Goal: Obtain resource: Obtain resource

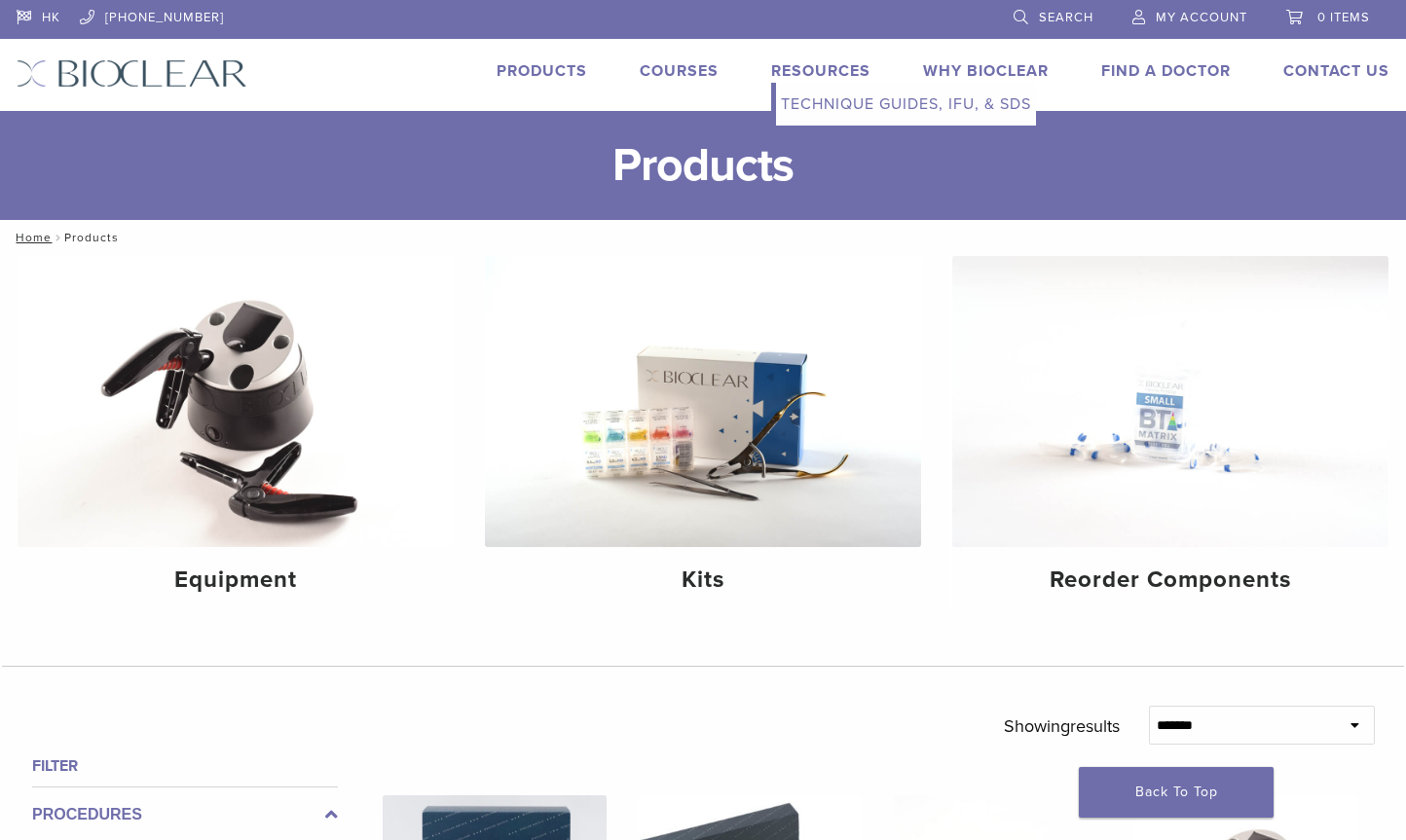
click at [822, 105] on link "Technique Guides, IFU, & SDS" at bounding box center [906, 104] width 260 height 43
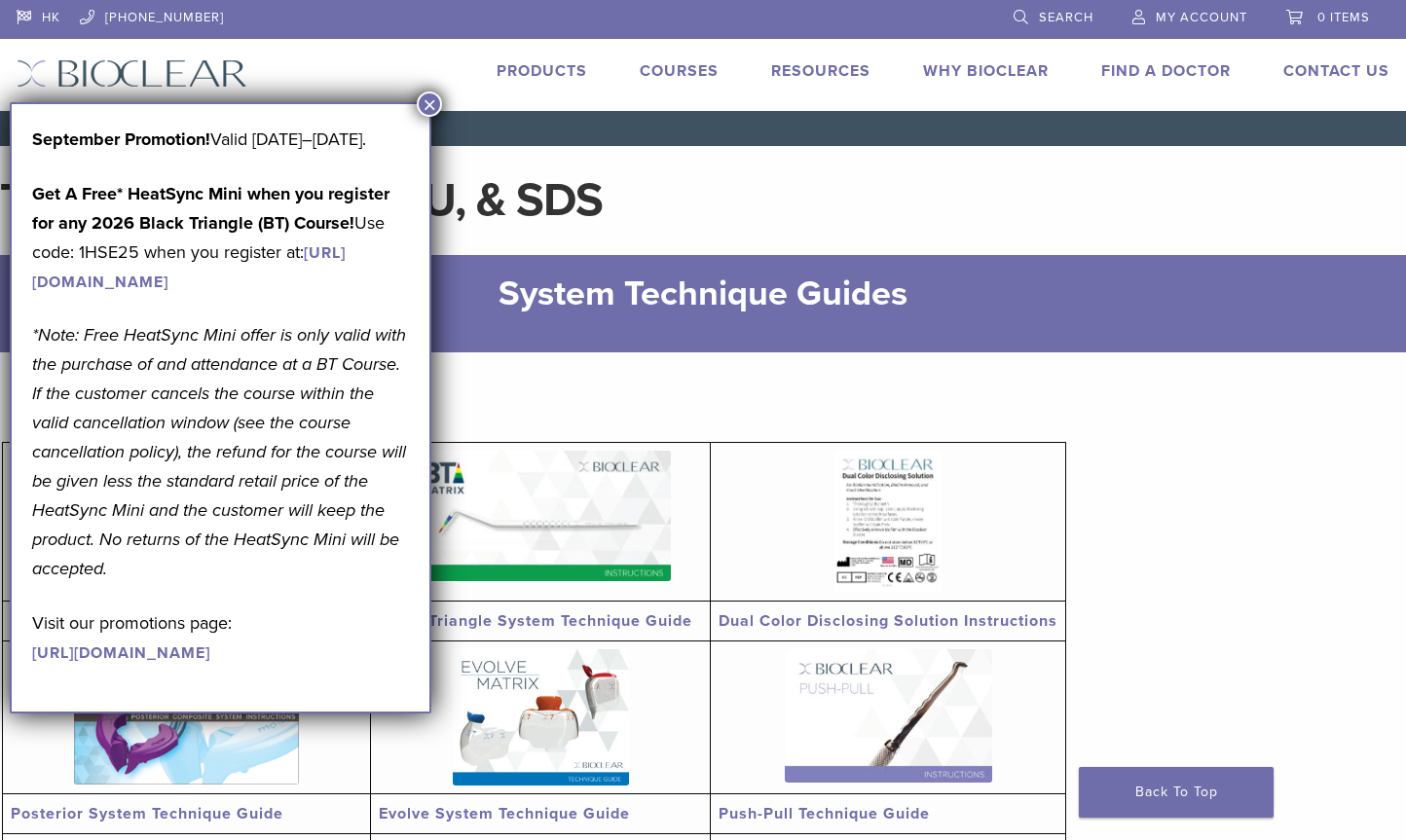
click at [425, 104] on button "×" at bounding box center [428, 104] width 25 height 25
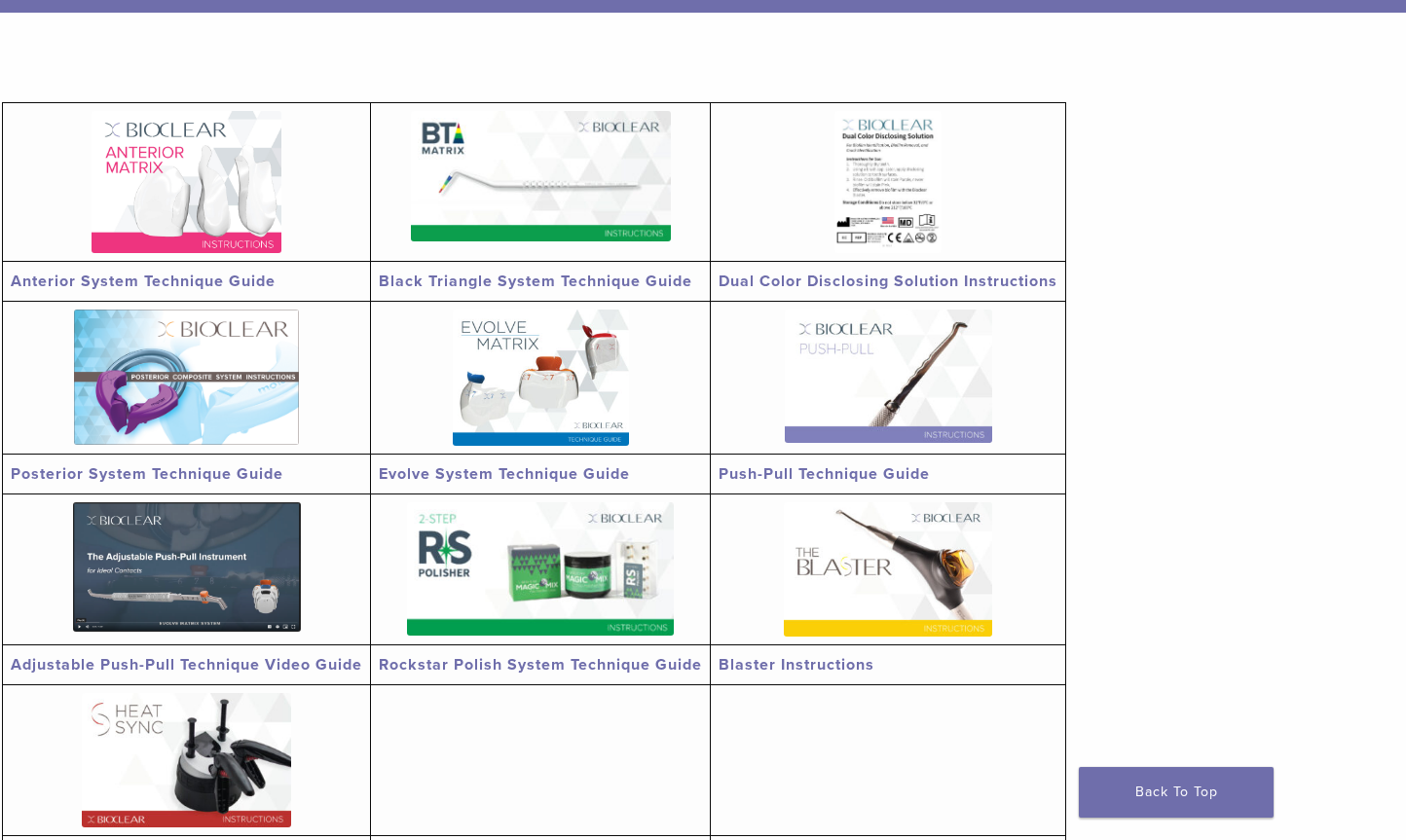
scroll to position [292, 0]
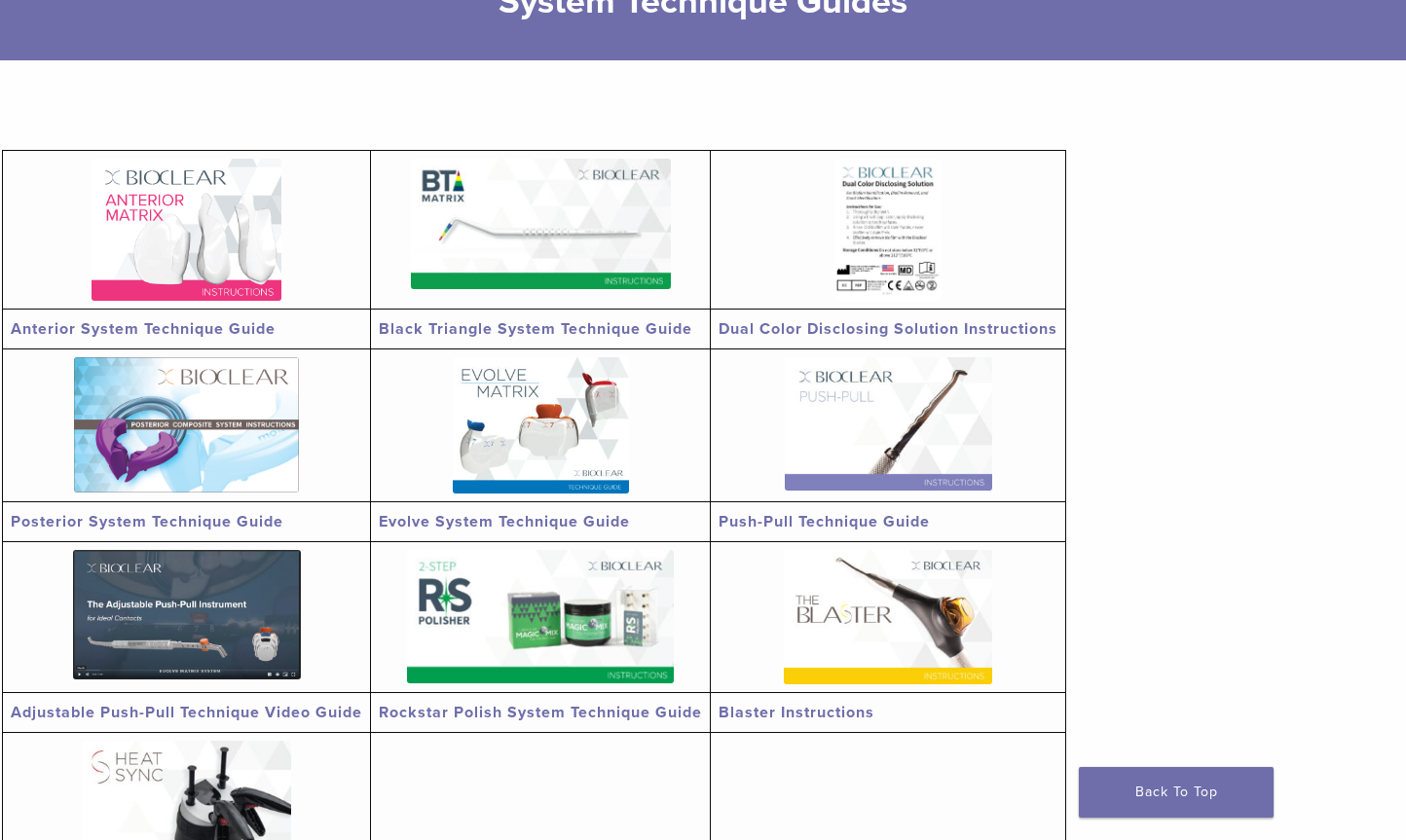
click at [534, 247] on img at bounding box center [540, 223] width 260 height 131
drag, startPoint x: 380, startPoint y: 323, endPoint x: 702, endPoint y: 334, distance: 322.2
click at [702, 334] on td "Black Triangle System Technique Guide" at bounding box center [540, 330] width 340 height 40
copy link "Black Triangle System Technique Guide"
click at [46, 648] on link at bounding box center [186, 615] width 352 height 130
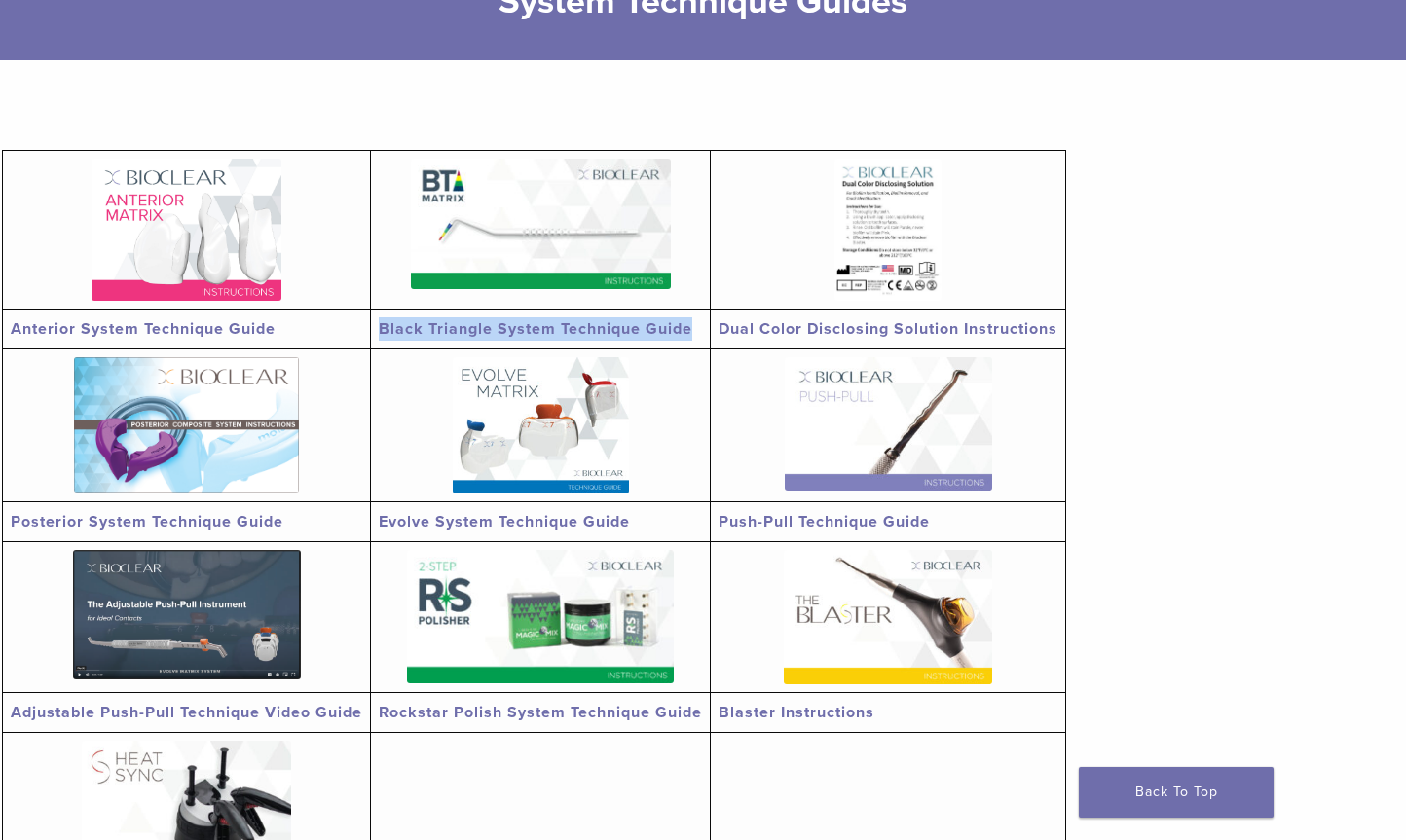
click at [205, 232] on img at bounding box center [186, 229] width 190 height 142
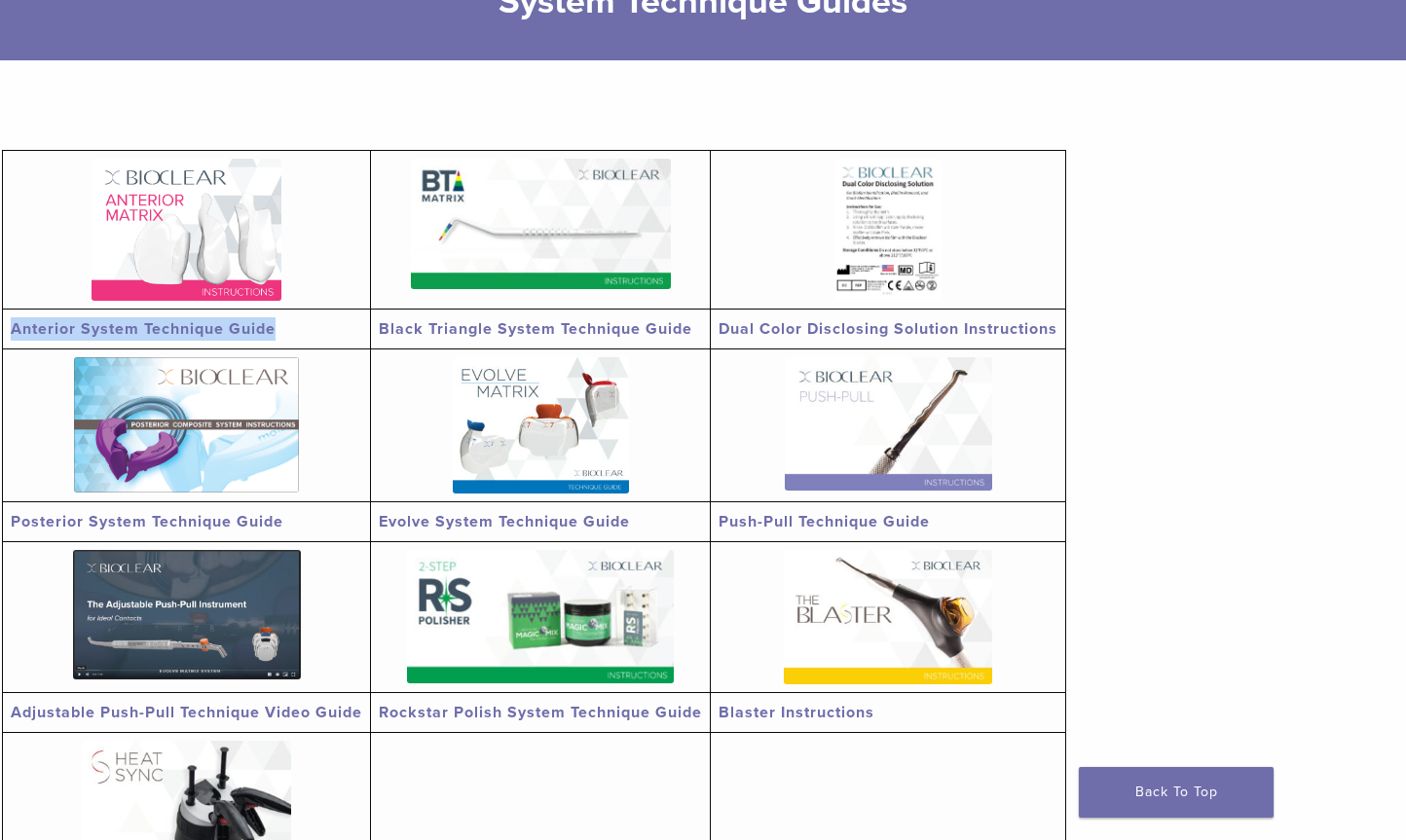
drag, startPoint x: 9, startPoint y: 323, endPoint x: 273, endPoint y: 331, distance: 264.1
click at [273, 331] on td "Anterior System Technique Guide" at bounding box center [186, 330] width 368 height 40
copy link "Anterior System Technique Guide"
click at [478, 802] on td at bounding box center [540, 808] width 340 height 150
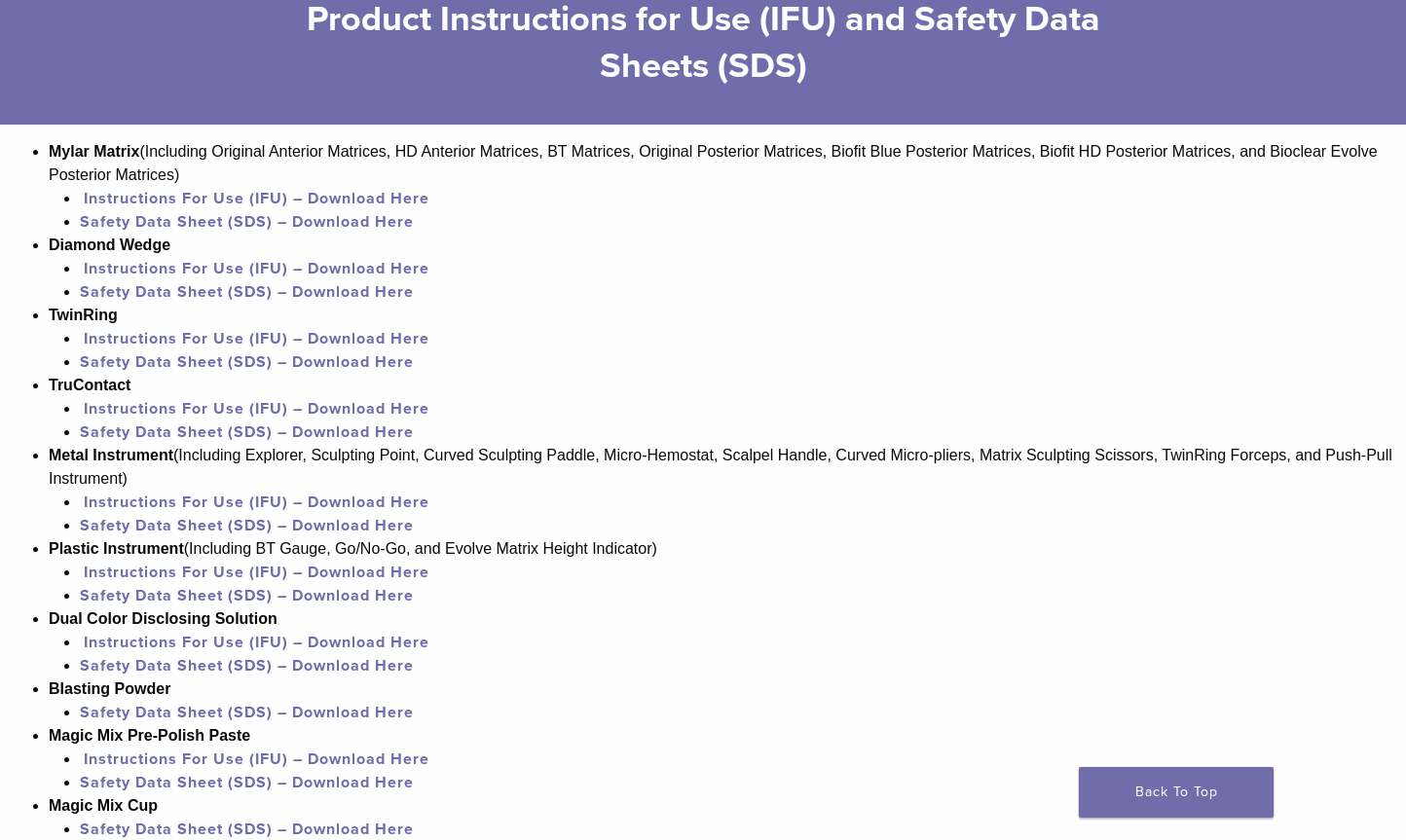
scroll to position [1302, 0]
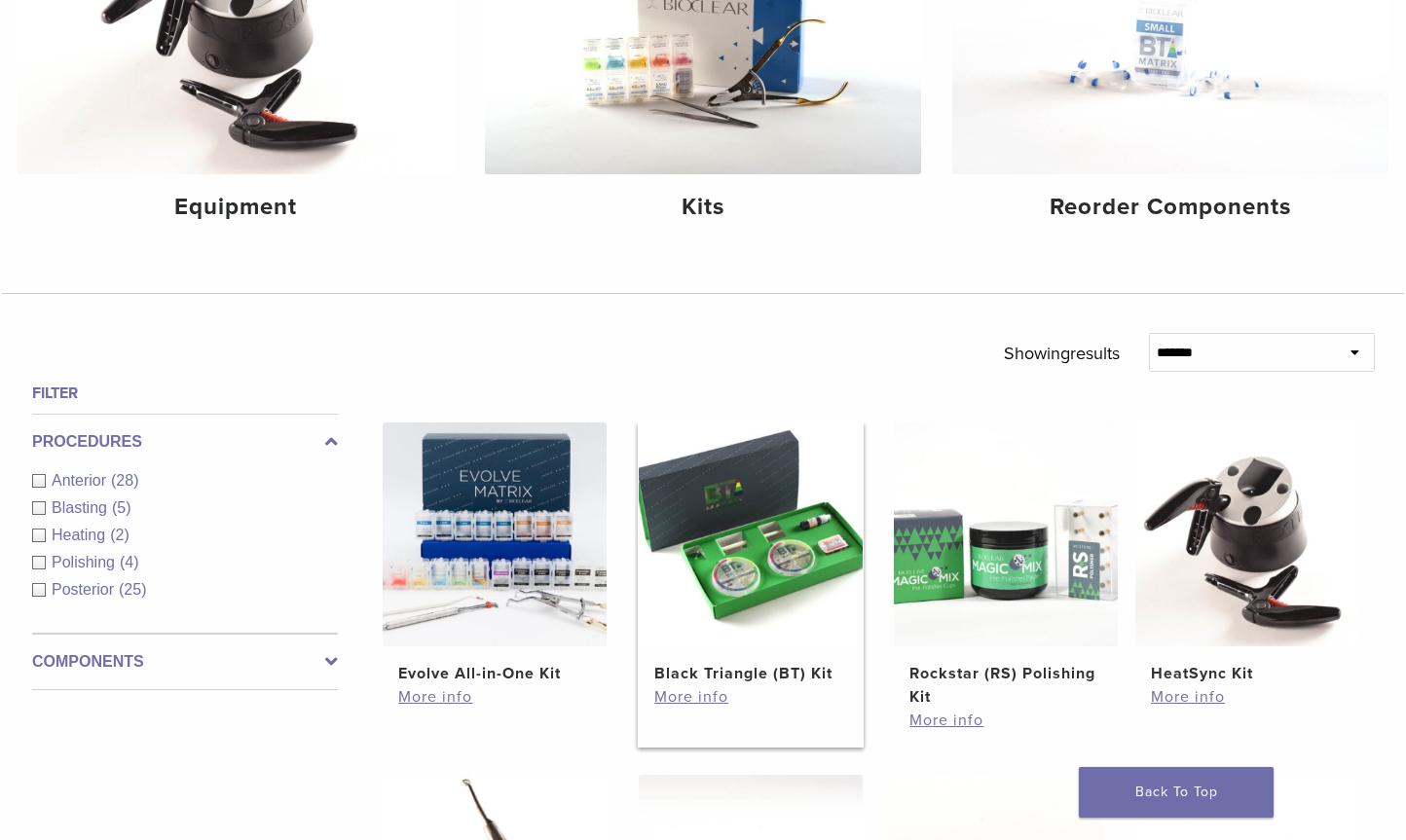
scroll to position [390, 0]
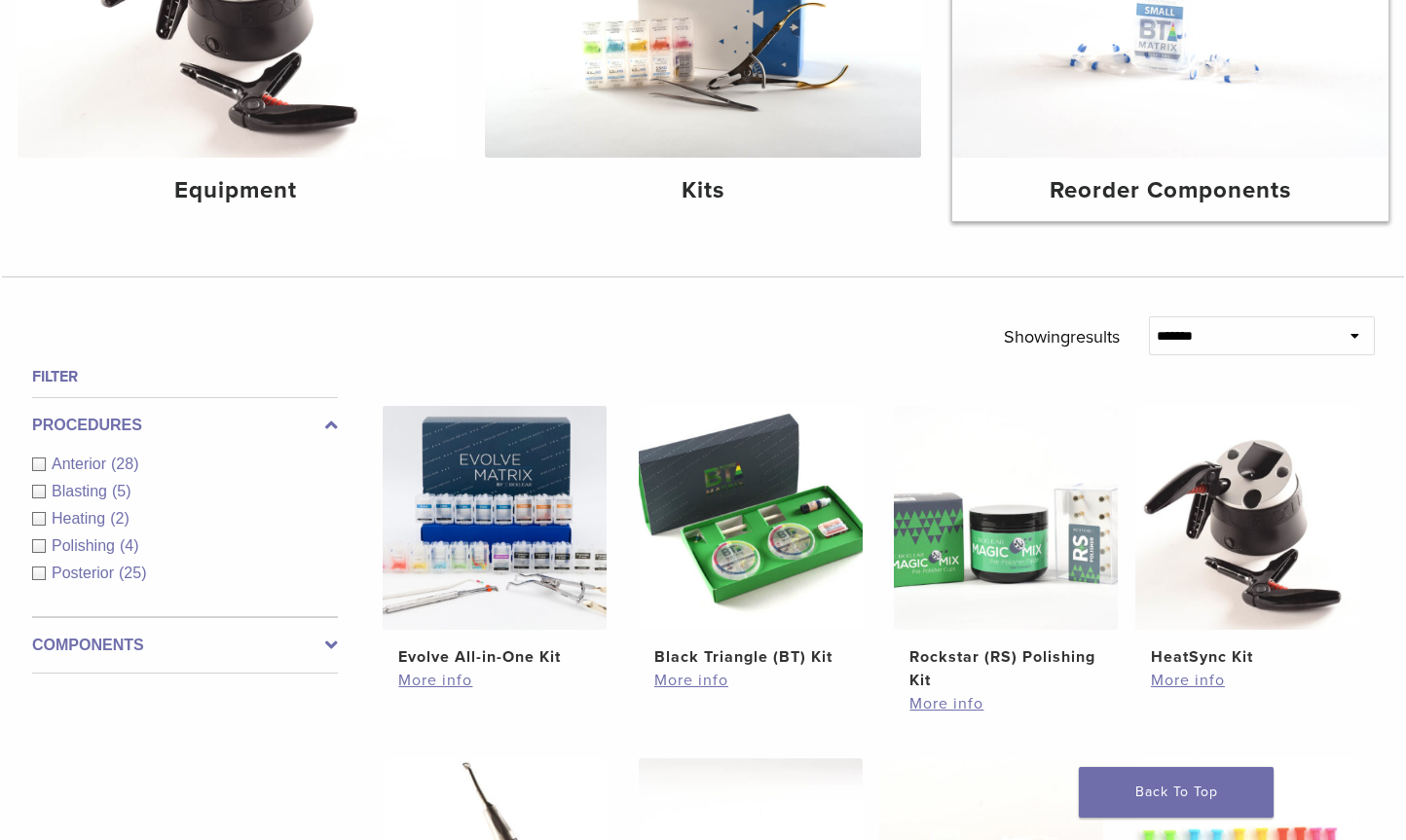
click at [1084, 108] on img at bounding box center [1171, 12] width 436 height 291
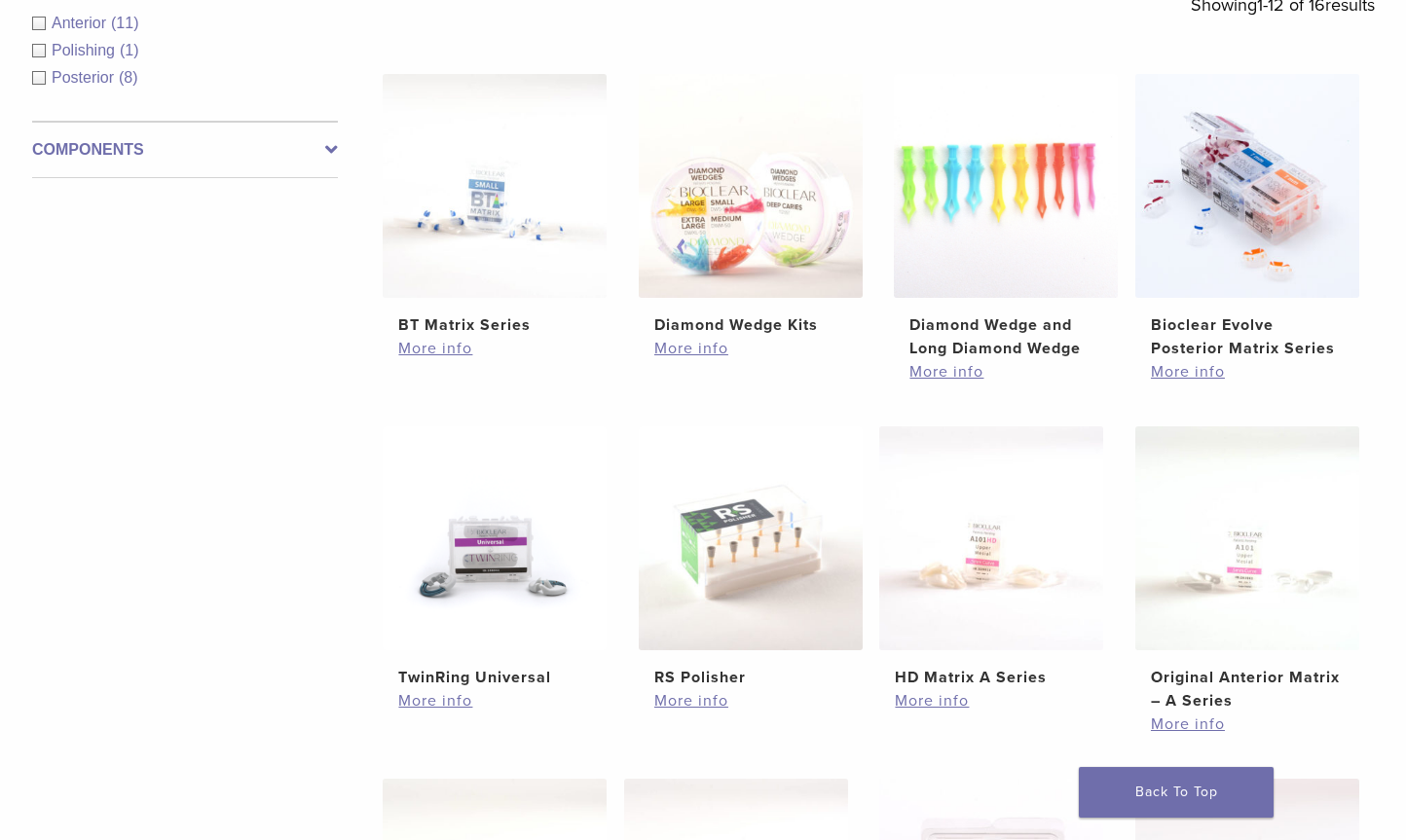
scroll to position [390, 0]
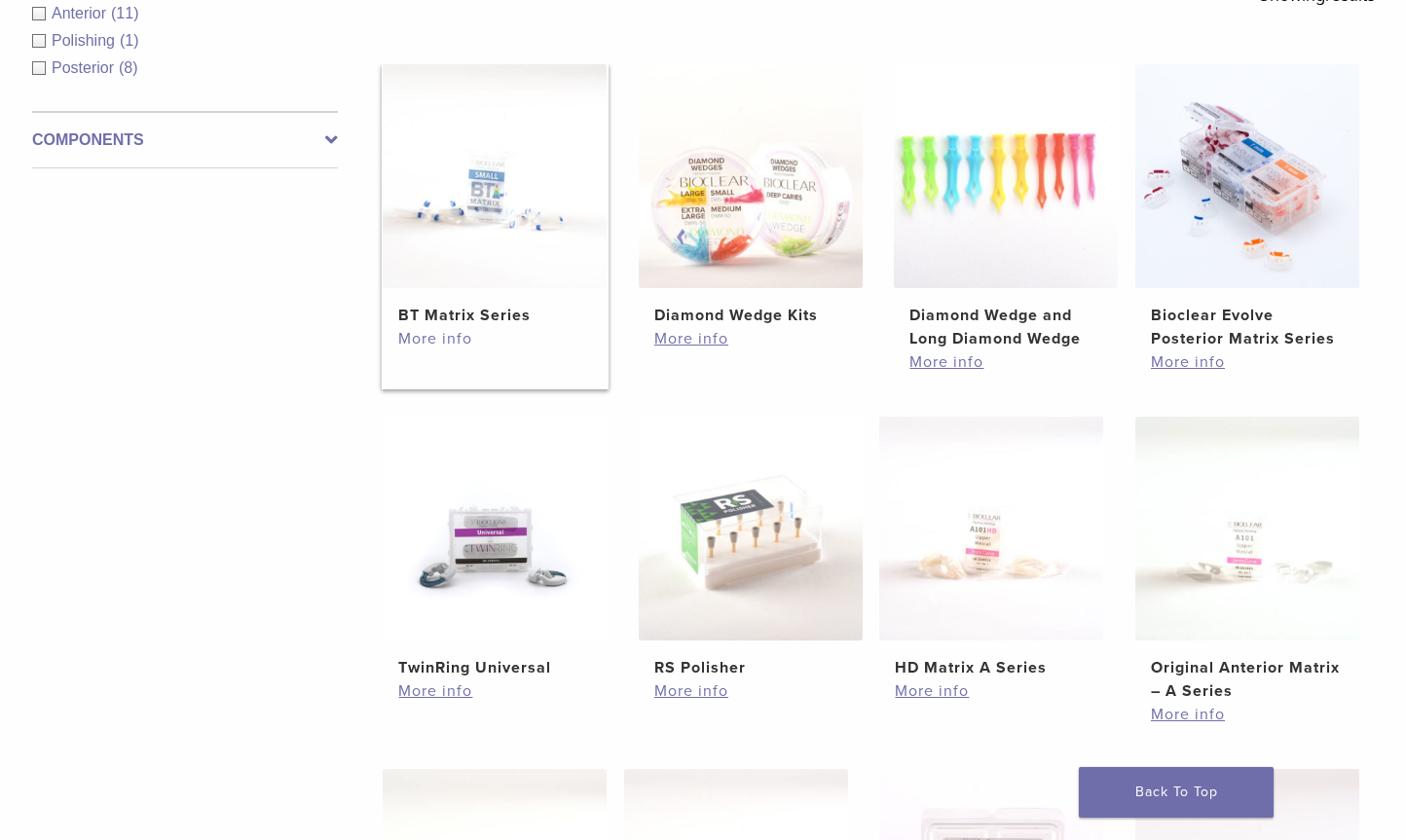
click at [457, 328] on link "More info" at bounding box center [495, 338] width 193 height 23
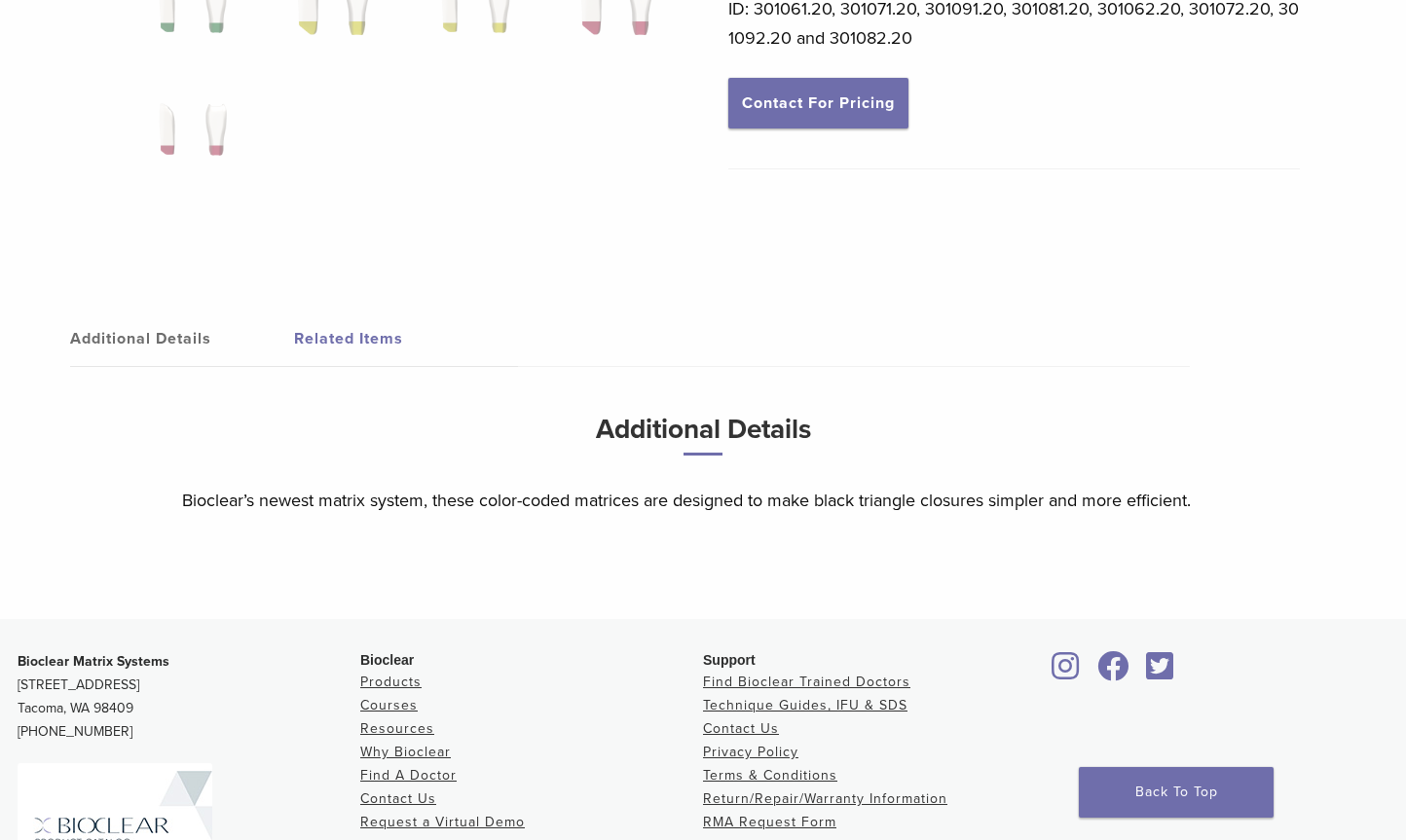
scroll to position [961, 0]
